Goal: Information Seeking & Learning: Check status

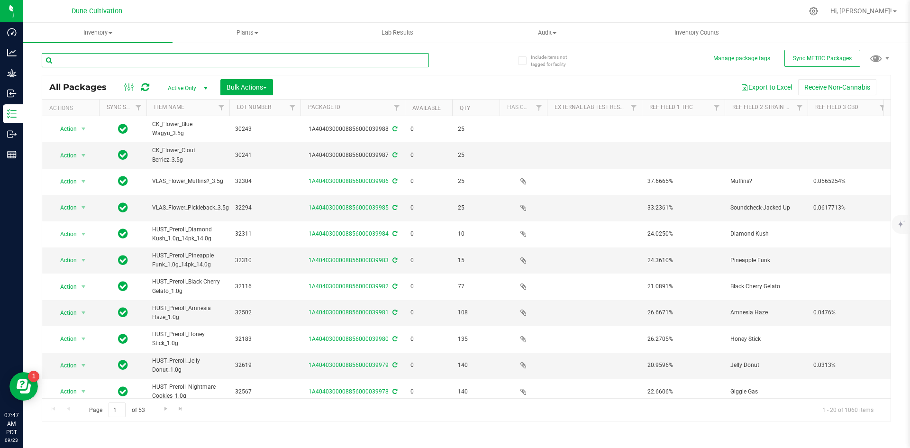
click at [137, 54] on input "text" at bounding box center [235, 60] width 387 height 14
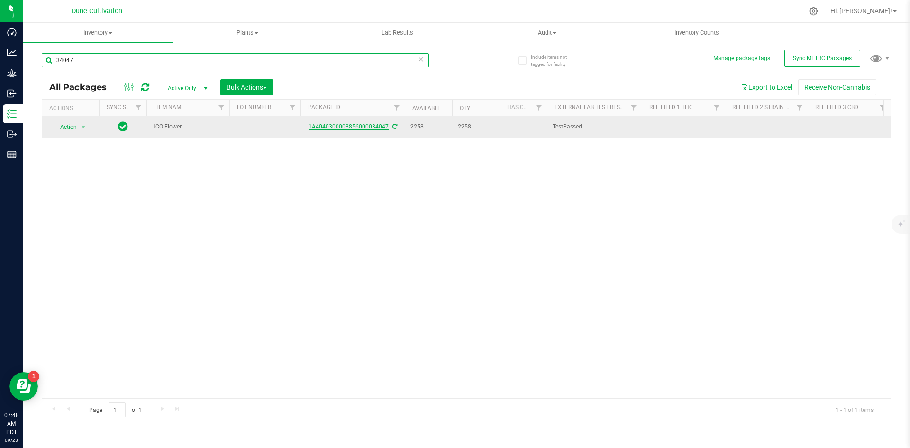
type input "34047"
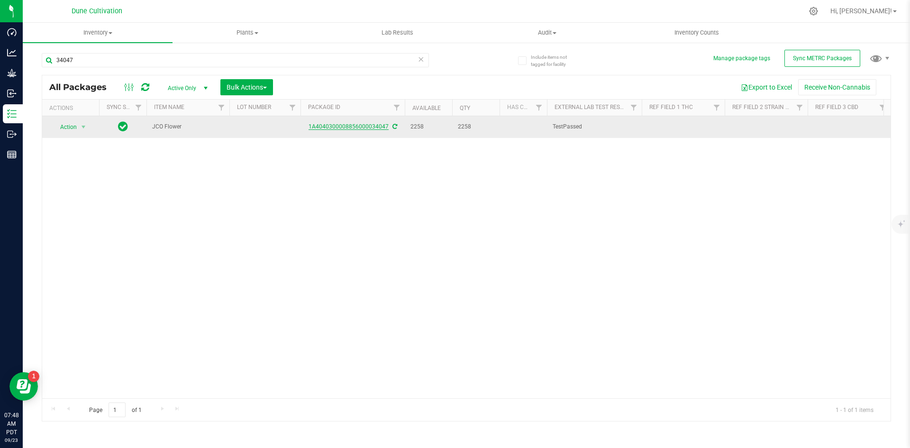
click at [337, 127] on link "1A4040300008856000034047" at bounding box center [348, 126] width 80 height 7
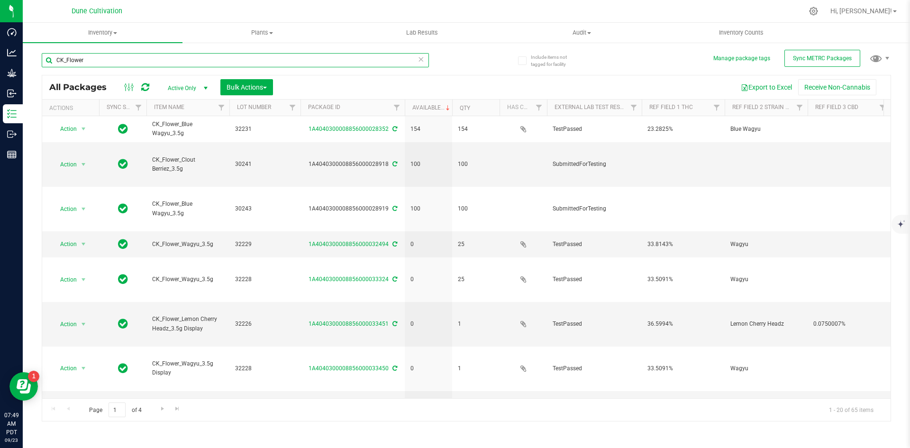
drag, startPoint x: 118, startPoint y: 63, endPoint x: 45, endPoint y: 61, distance: 73.5
click at [45, 61] on input "CK_Flower" at bounding box center [235, 60] width 387 height 14
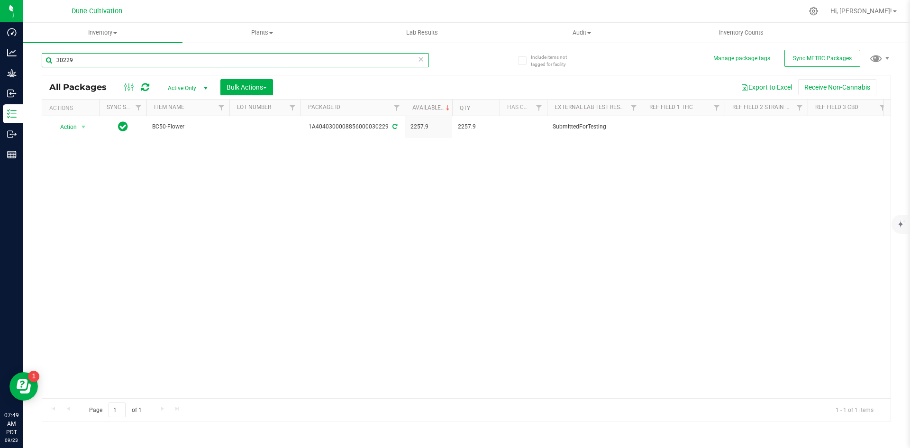
type input "30229"
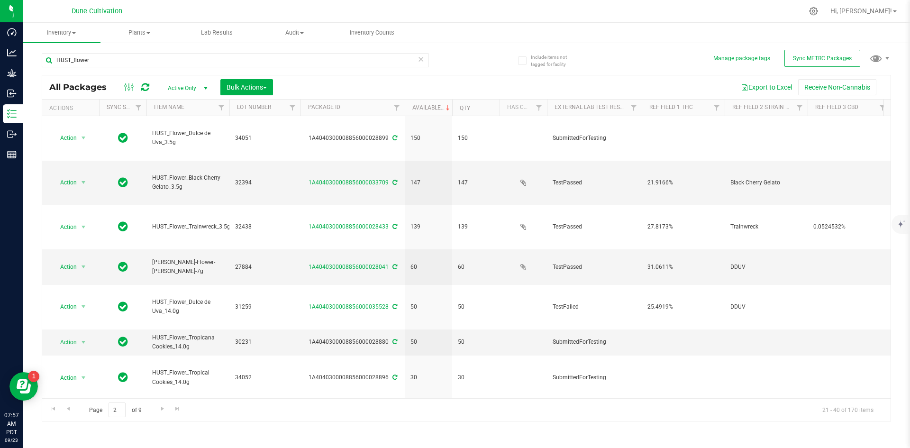
drag, startPoint x: 0, startPoint y: 0, endPoint x: 419, endPoint y: 53, distance: 422.6
click at [419, 53] on icon at bounding box center [420, 58] width 7 height 11
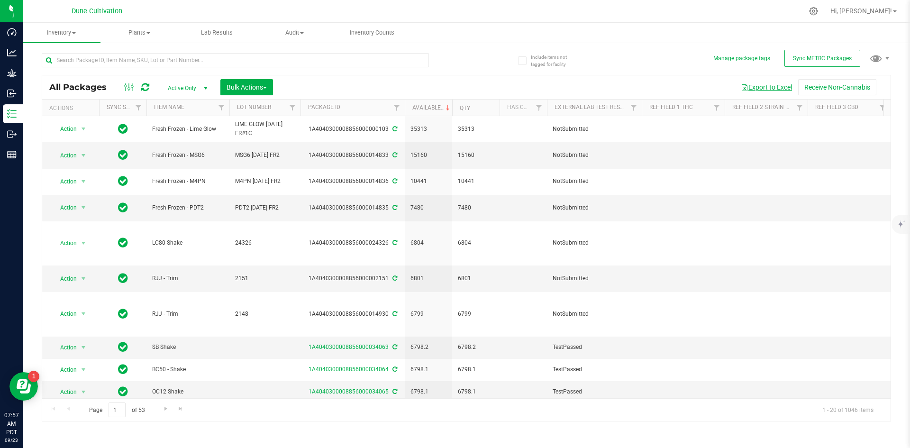
click at [757, 91] on button "Export to Excel" at bounding box center [765, 87] width 63 height 16
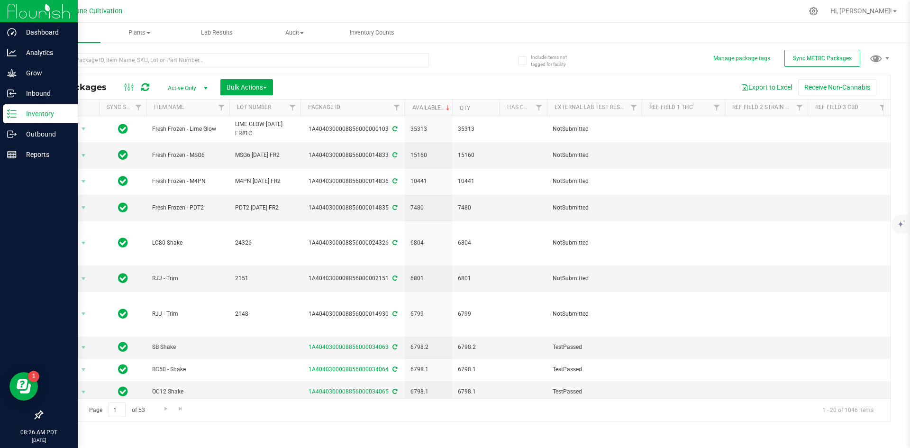
click at [18, 117] on p "Inventory" at bounding box center [45, 113] width 57 height 11
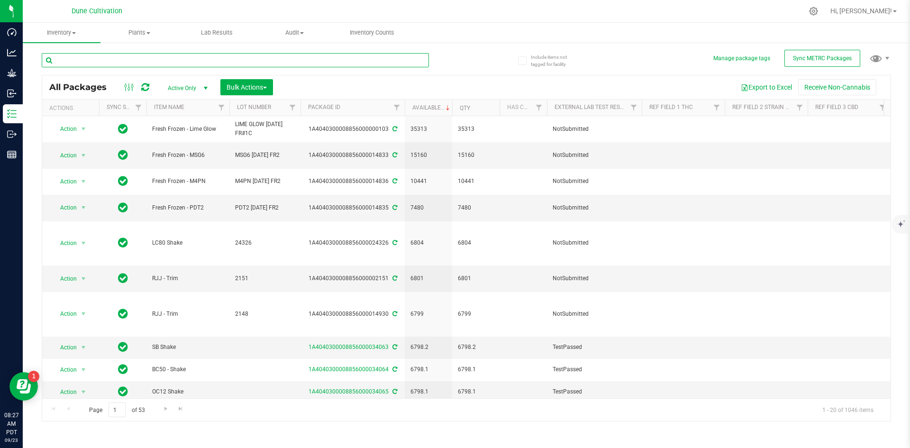
click at [120, 59] on input "text" at bounding box center [235, 60] width 387 height 14
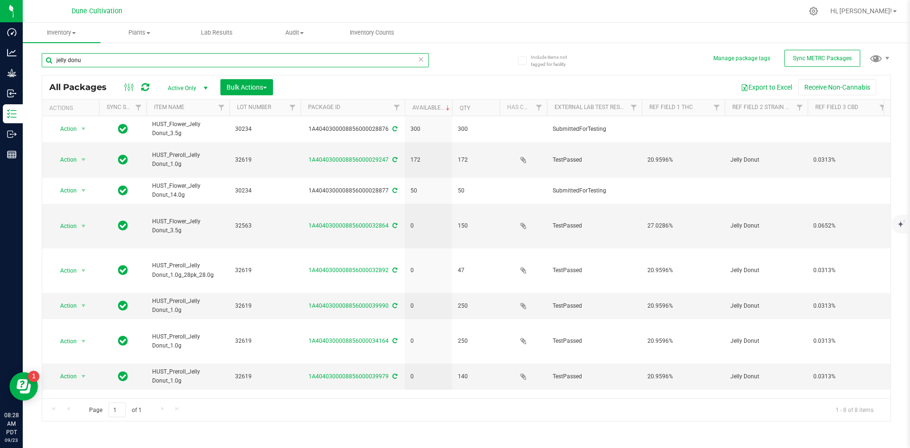
drag, startPoint x: 108, startPoint y: 59, endPoint x: 58, endPoint y: 54, distance: 49.5
click at [58, 54] on input "jelly donu" at bounding box center [235, 60] width 387 height 14
type input "j"
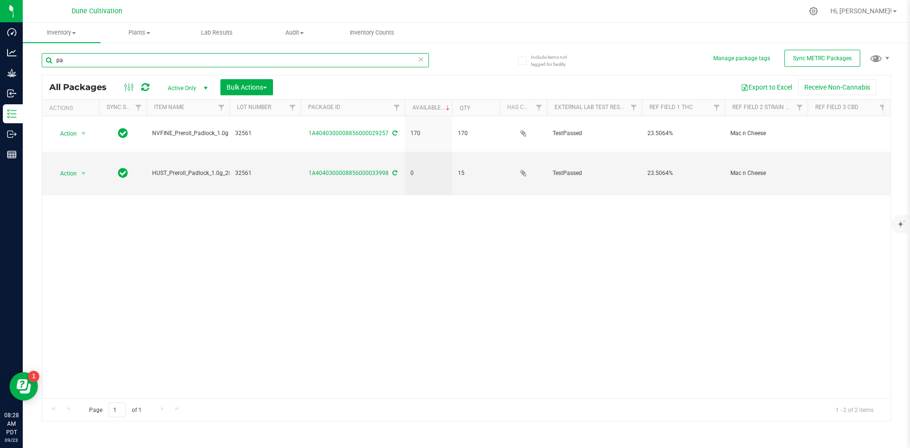
type input "p"
